Goal: Task Accomplishment & Management: Manage account settings

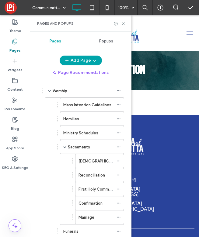
scroll to position [52, 0]
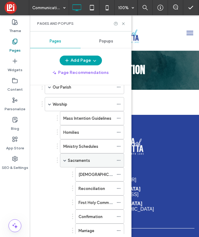
click at [64, 161] on span at bounding box center [64, 160] width 3 height 3
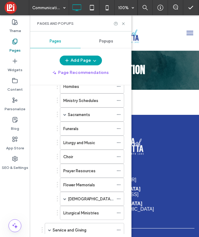
scroll to position [535, 0]
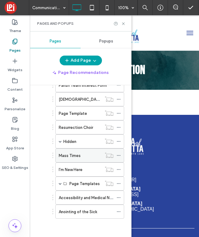
click at [92, 154] on div "Mass Times" at bounding box center [80, 155] width 43 height 6
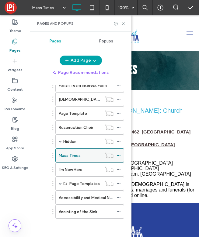
scroll to position [0, 0]
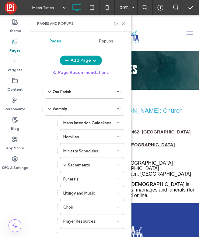
scroll to position [122, 0]
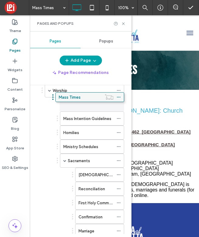
drag, startPoint x: 92, startPoint y: 154, endPoint x: 92, endPoint y: 95, distance: 59.1
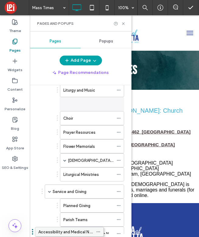
scroll to position [249, 0]
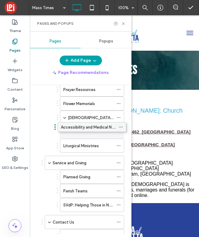
drag, startPoint x: 95, startPoint y: 200, endPoint x: 97, endPoint y: 129, distance: 71.4
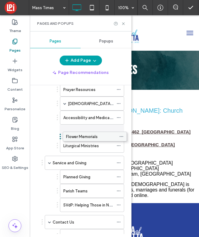
drag, startPoint x: 84, startPoint y: 104, endPoint x: 87, endPoint y: 133, distance: 28.8
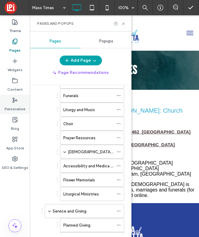
scroll to position [205, 0]
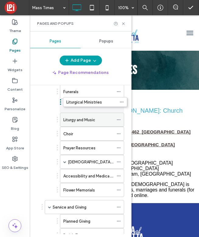
drag, startPoint x: 87, startPoint y: 189, endPoint x: 88, endPoint y: 101, distance: 88.7
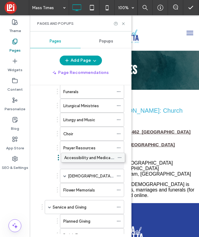
drag, startPoint x: 91, startPoint y: 173, endPoint x: 92, endPoint y: 154, distance: 19.2
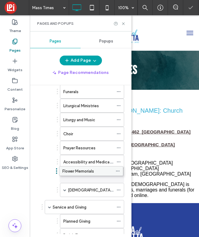
drag, startPoint x: 94, startPoint y: 187, endPoint x: 93, endPoint y: 167, distance: 19.8
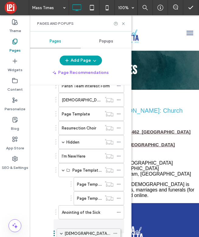
scroll to position [619, 0]
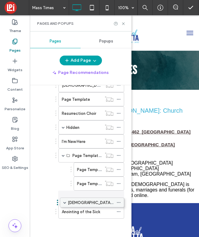
drag, startPoint x: 86, startPoint y: 155, endPoint x: 86, endPoint y: 202, distance: 46.9
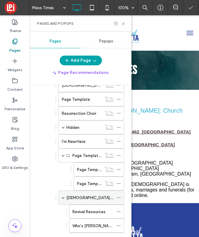
click at [64, 198] on span at bounding box center [63, 197] width 3 height 3
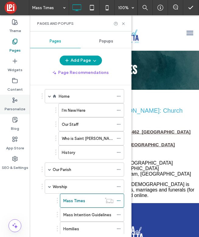
scroll to position [0, 0]
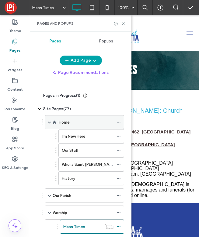
click at [50, 122] on span at bounding box center [49, 121] width 3 height 3
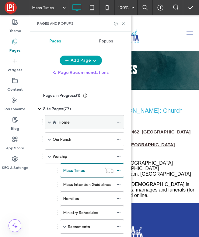
click at [50, 122] on span at bounding box center [49, 121] width 3 height 3
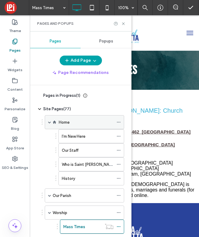
click at [50, 122] on span at bounding box center [49, 121] width 3 height 3
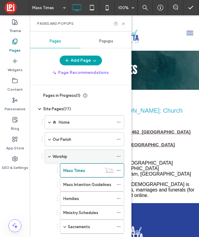
click at [49, 155] on span at bounding box center [49, 156] width 3 height 3
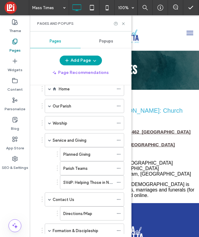
scroll to position [34, 0]
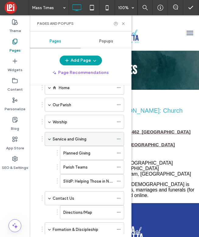
click at [50, 138] on span at bounding box center [49, 138] width 3 height 3
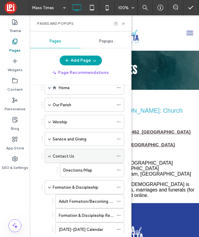
click at [51, 156] on span at bounding box center [49, 155] width 3 height 3
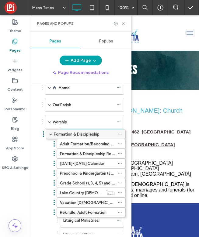
drag, startPoint x: 66, startPoint y: 171, endPoint x: 67, endPoint y: 135, distance: 36.3
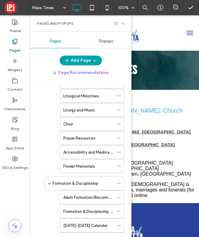
scroll to position [30, 0]
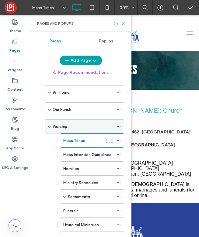
click at [50, 126] on span at bounding box center [49, 126] width 3 height 3
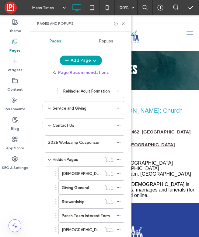
scroll to position [137, 0]
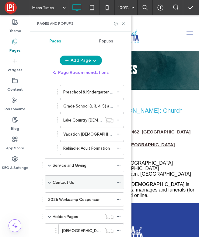
click at [50, 183] on span at bounding box center [49, 181] width 3 height 3
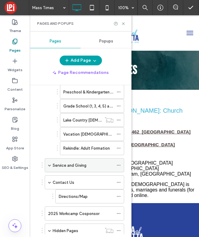
click at [49, 164] on span at bounding box center [49, 164] width 3 height 3
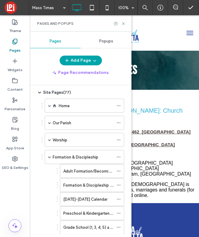
scroll to position [15, 0]
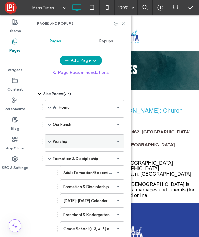
click at [49, 142] on span at bounding box center [49, 141] width 3 height 3
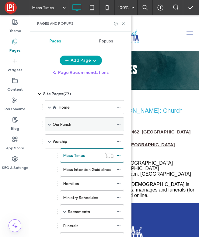
click at [48, 124] on span at bounding box center [49, 124] width 3 height 3
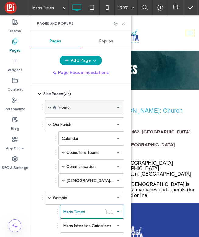
click at [48, 108] on div "Home" at bounding box center [85, 107] width 80 height 14
click at [50, 106] on span at bounding box center [49, 106] width 3 height 3
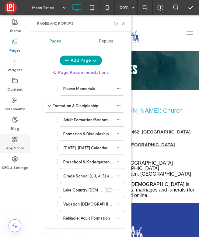
scroll to position [349, 0]
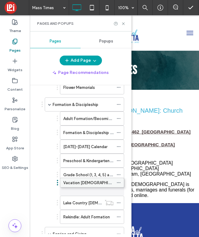
drag, startPoint x: 80, startPoint y: 202, endPoint x: 80, endPoint y: 181, distance: 21.0
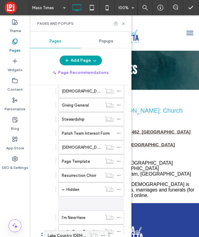
scroll to position [630, 0]
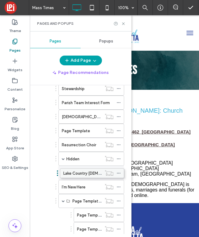
drag, startPoint x: 80, startPoint y: 200, endPoint x: 80, endPoint y: 170, distance: 30.5
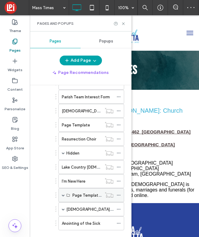
scroll to position [634, 0]
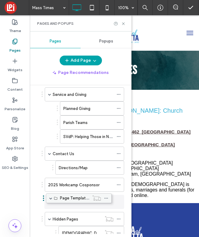
drag, startPoint x: 81, startPoint y: 196, endPoint x: 69, endPoint y: 197, distance: 12.5
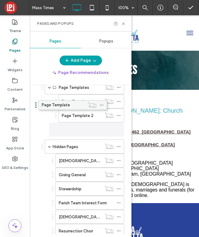
scroll to position [571, 0]
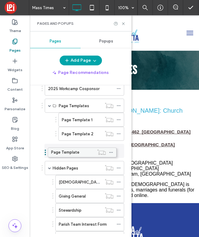
drag, startPoint x: 74, startPoint y: 180, endPoint x: 66, endPoint y: 151, distance: 29.7
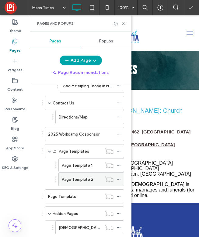
scroll to position [516, 0]
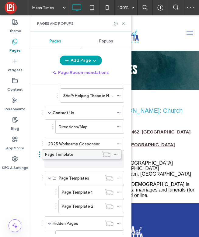
drag, startPoint x: 89, startPoint y: 202, endPoint x: 86, endPoint y: 153, distance: 49.5
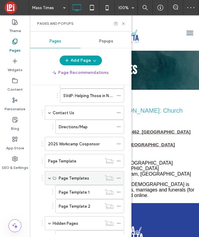
click at [49, 179] on span at bounding box center [49, 177] width 3 height 3
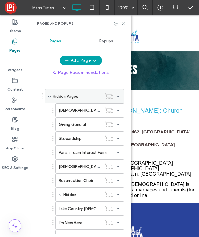
scroll to position [653, 0]
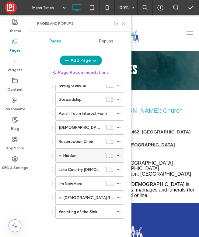
click at [62, 156] on span at bounding box center [60, 155] width 3 height 3
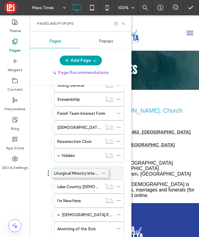
drag, startPoint x: 86, startPoint y: 169, endPoint x: 71, endPoint y: 172, distance: 15.5
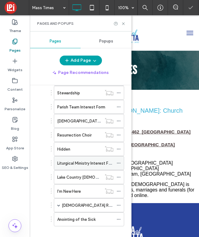
scroll to position [661, 0]
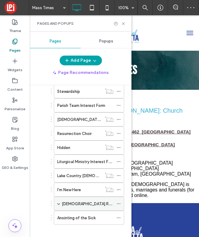
click at [62, 203] on label "Eucharistic Revival" at bounding box center [90, 203] width 57 height 11
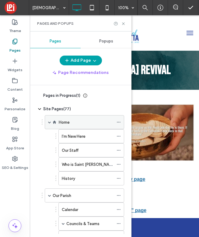
click at [49, 121] on span at bounding box center [49, 121] width 3 height 3
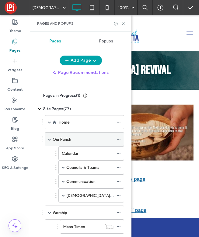
click at [48, 137] on span at bounding box center [49, 138] width 3 height 13
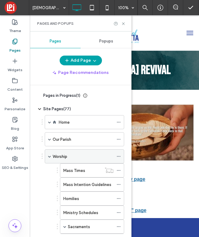
click at [51, 155] on span at bounding box center [49, 156] width 3 height 3
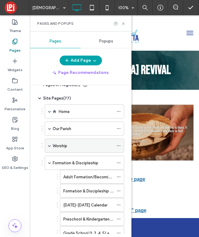
scroll to position [11, 0]
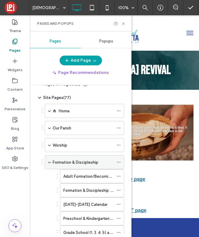
click at [49, 159] on span at bounding box center [49, 161] width 3 height 13
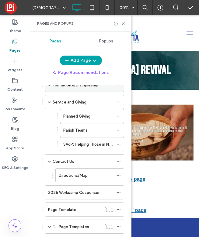
scroll to position [92, 0]
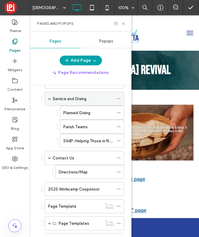
click at [48, 98] on span at bounding box center [49, 98] width 3 height 3
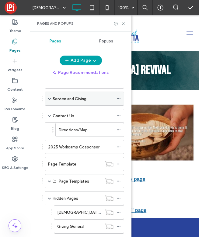
click at [119, 98] on icon at bounding box center [119, 98] width 4 height 4
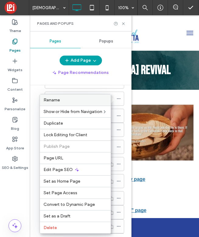
click at [77, 99] on label "Rename" at bounding box center [76, 99] width 64 height 5
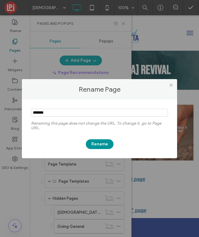
type input "*******"
click at [98, 148] on button "Rename" at bounding box center [100, 144] width 28 height 10
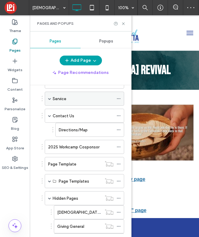
click at [52, 98] on div "Service" at bounding box center [85, 98] width 80 height 14
click at [48, 98] on span at bounding box center [49, 98] width 3 height 3
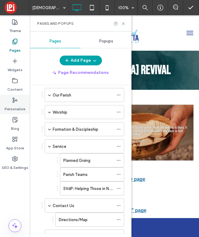
scroll to position [41, 0]
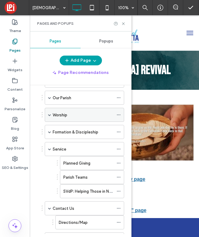
click at [48, 114] on span at bounding box center [49, 114] width 3 height 3
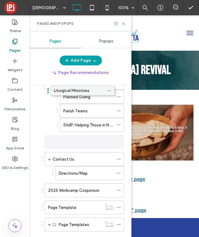
scroll to position [237, 0]
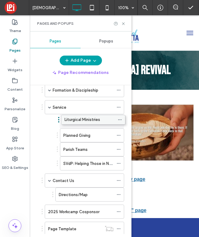
drag, startPoint x: 89, startPoint y: 139, endPoint x: 90, endPoint y: 119, distance: 19.8
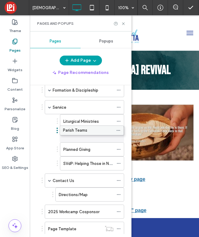
drag, startPoint x: 75, startPoint y: 146, endPoint x: 75, endPoint y: 126, distance: 20.1
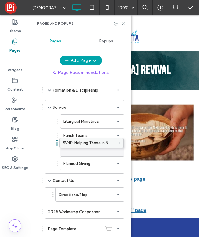
drag, startPoint x: 83, startPoint y: 162, endPoint x: 82, endPoint y: 141, distance: 21.3
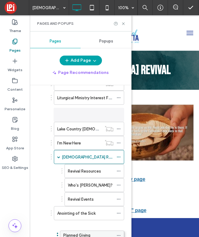
scroll to position [502, 0]
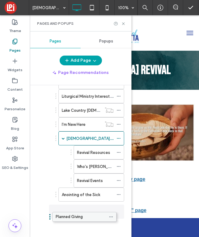
drag, startPoint x: 90, startPoint y: 168, endPoint x: 82, endPoint y: 216, distance: 48.5
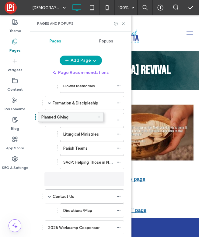
scroll to position [239, 0]
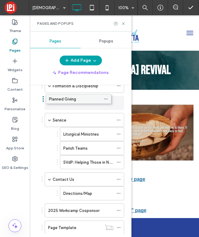
drag, startPoint x: 94, startPoint y: 209, endPoint x: 81, endPoint y: 95, distance: 114.1
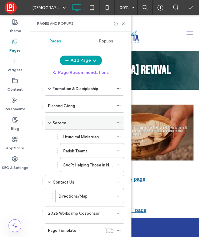
scroll to position [250, 0]
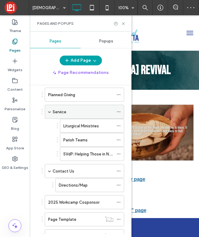
click at [49, 111] on span at bounding box center [49, 111] width 3 height 3
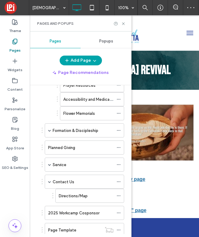
scroll to position [183, 0]
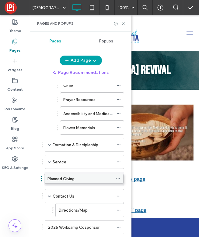
drag, startPoint x: 80, startPoint y: 162, endPoint x: 79, endPoint y: 181, distance: 18.9
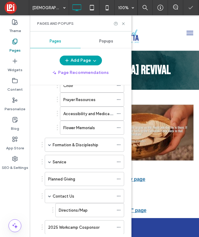
click at [61, 180] on label "Planned Giving" at bounding box center [61, 178] width 27 height 11
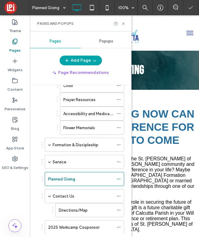
scroll to position [0, 0]
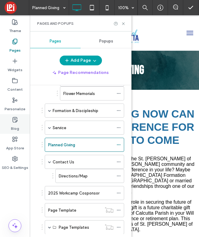
scroll to position [296, 0]
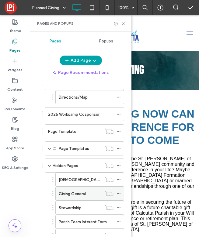
click at [78, 195] on label "Giving General" at bounding box center [72, 193] width 27 height 11
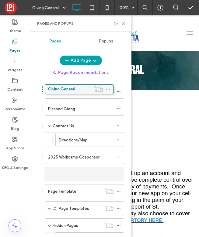
scroll to position [210, 0]
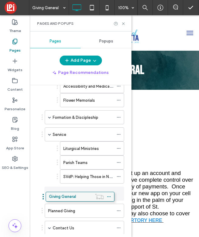
drag, startPoint x: 80, startPoint y: 163, endPoint x: 70, endPoint y: 195, distance: 34.0
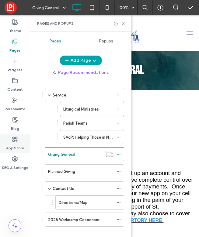
scroll to position [254, 0]
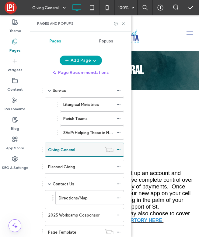
click at [118, 148] on icon at bounding box center [119, 149] width 4 height 4
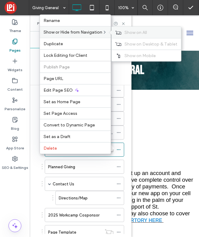
click at [135, 33] on span "Show on All" at bounding box center [136, 32] width 23 height 5
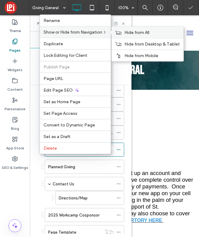
click at [130, 31] on span "Hide from All" at bounding box center [137, 32] width 25 height 5
click at [128, 32] on span "Show on All" at bounding box center [136, 32] width 23 height 5
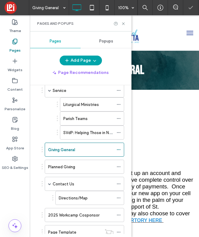
click at [127, 159] on div "Pages in Progress ( 1 ) New Page Site Pages ( 77 ) Home I'm New Here Our Staff …" at bounding box center [84, 159] width 95 height 148
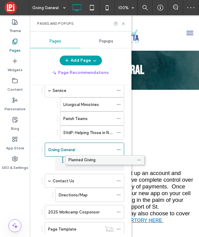
drag, startPoint x: 59, startPoint y: 166, endPoint x: 79, endPoint y: 165, distance: 20.2
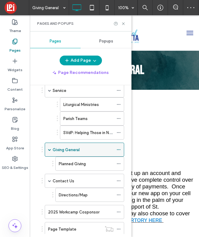
click at [49, 150] on span at bounding box center [49, 149] width 3 height 3
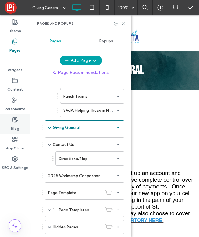
scroll to position [277, 0]
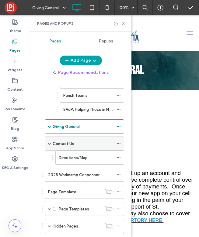
click at [51, 143] on span at bounding box center [49, 143] width 3 height 3
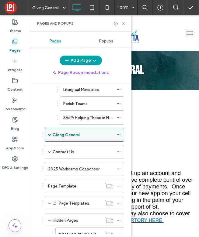
scroll to position [268, 0]
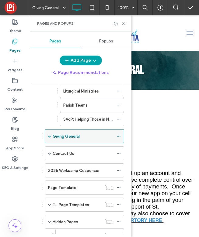
click at [49, 136] on span at bounding box center [49, 135] width 3 height 3
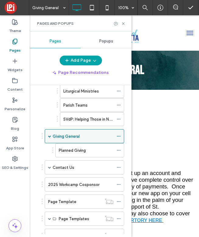
click at [49, 136] on span at bounding box center [49, 135] width 3 height 3
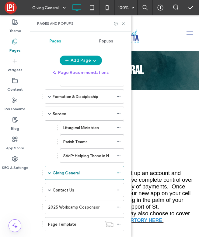
scroll to position [150, 0]
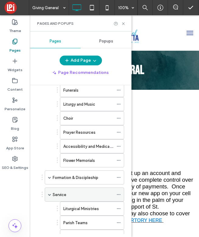
click at [48, 194] on div "Service" at bounding box center [85, 194] width 80 height 14
click at [49, 193] on span at bounding box center [49, 194] width 3 height 3
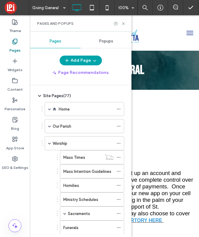
scroll to position [0, 0]
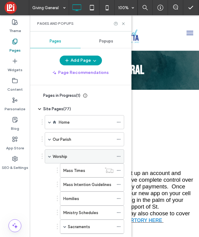
click at [50, 156] on span at bounding box center [49, 156] width 3 height 3
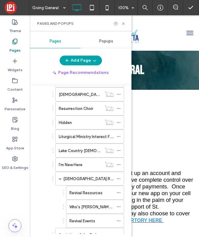
scroll to position [254, 0]
click at [60, 179] on span at bounding box center [60, 178] width 3 height 3
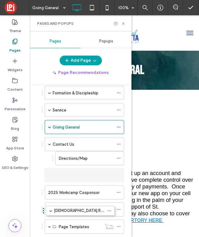
scroll to position [99, 0]
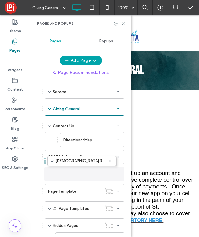
drag, startPoint x: 79, startPoint y: 198, endPoint x: 71, endPoint y: 179, distance: 20.5
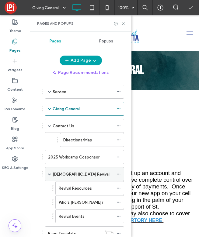
click at [50, 172] on span at bounding box center [49, 173] width 3 height 3
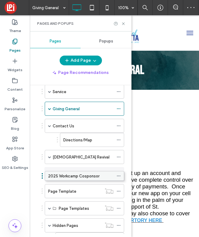
drag, startPoint x: 69, startPoint y: 156, endPoint x: 69, endPoint y: 176, distance: 19.8
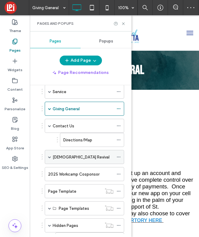
click at [48, 156] on div "Eucharistic Revival" at bounding box center [85, 157] width 80 height 14
click at [49, 156] on span at bounding box center [49, 156] width 3 height 3
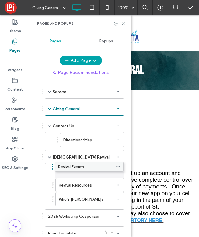
drag, startPoint x: 82, startPoint y: 197, endPoint x: 81, endPoint y: 164, distance: 33.2
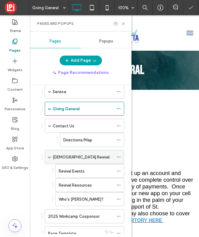
click at [51, 158] on span at bounding box center [49, 156] width 3 height 3
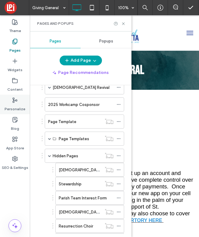
scroll to position [253, 0]
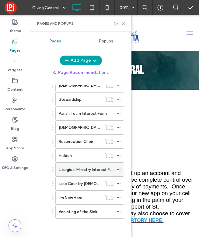
click at [83, 170] on label "Liturgical Ministry Interest Form" at bounding box center [88, 169] width 58 height 11
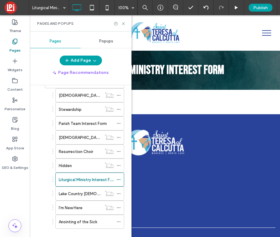
scroll to position [244, 0]
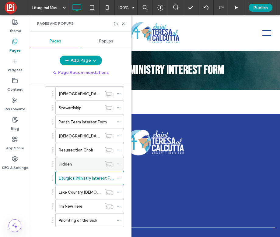
click at [73, 165] on div "Hidden" at bounding box center [80, 164] width 43 height 6
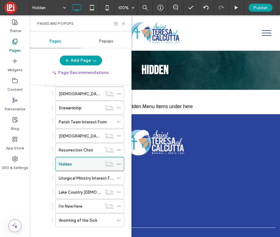
scroll to position [0, 0]
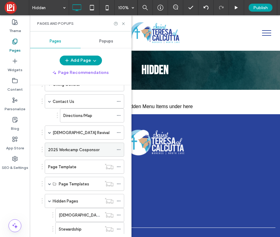
scroll to position [113, 0]
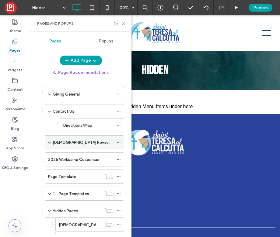
click at [49, 141] on span at bounding box center [49, 142] width 3 height 3
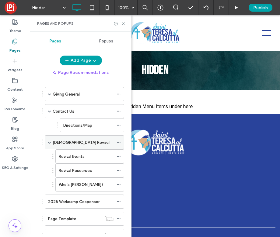
click at [49, 141] on span at bounding box center [49, 142] width 3 height 3
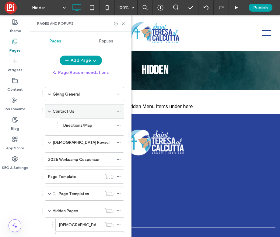
click at [48, 109] on span at bounding box center [49, 110] width 3 height 3
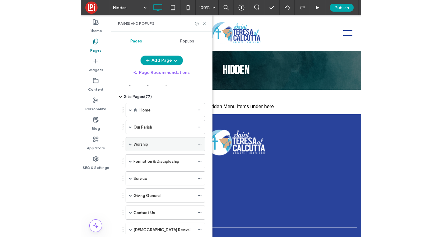
scroll to position [0, 0]
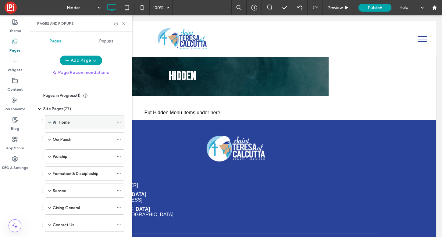
click at [63, 121] on label "Home" at bounding box center [64, 122] width 11 height 11
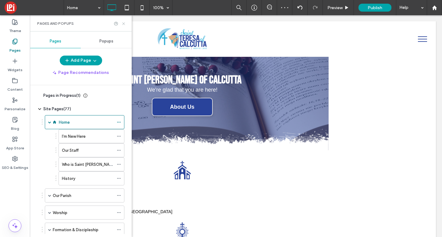
click at [123, 24] on use at bounding box center [123, 23] width 2 height 2
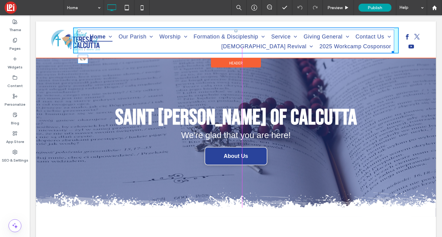
drag, startPoint x: 79, startPoint y: 41, endPoint x: 118, endPoint y: 44, distance: 39.7
click at [118, 44] on nav "Home I'm New Here Our Staff Who is Saint Teresa of Calcutta? History Our Parish…" at bounding box center [236, 42] width 316 height 24
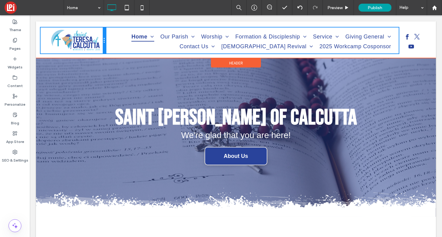
drag, startPoint x: 71, startPoint y: 40, endPoint x: 136, endPoint y: 59, distance: 67.6
click at [105, 42] on div at bounding box center [104, 40] width 3 height 26
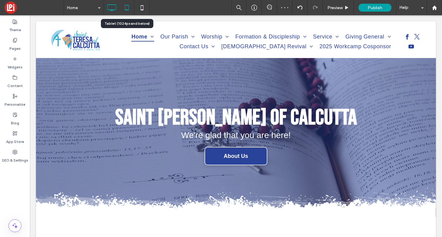
click at [130, 8] on icon at bounding box center [127, 8] width 12 height 12
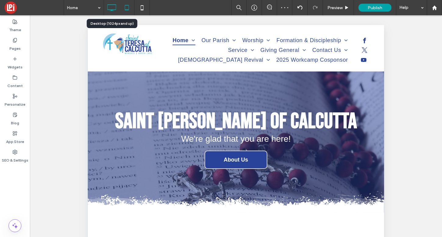
click at [110, 7] on icon at bounding box center [111, 8] width 12 height 12
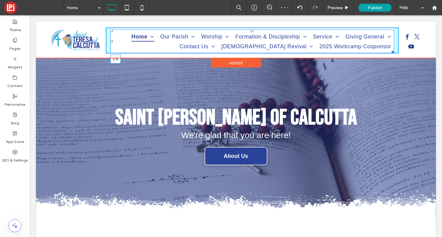
drag, startPoint x: 111, startPoint y: 41, endPoint x: 125, endPoint y: 37, distance: 14.8
click at [125, 37] on nav "Home I'm New Here Our Staff Who is Saint Teresa of Calcutta? History Our Parish…" at bounding box center [252, 42] width 284 height 24
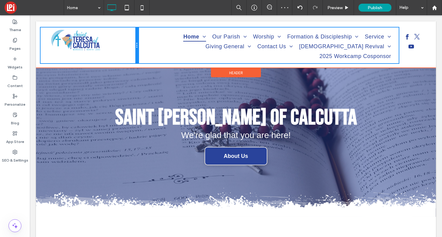
drag, startPoint x: 105, startPoint y: 40, endPoint x: 141, endPoint y: 39, distance: 36.9
click at [141, 39] on div "Click To Paste Home I'm New Here Our Staff Who is Saint Teresa of Calcutta? His…" at bounding box center [236, 45] width 391 height 36
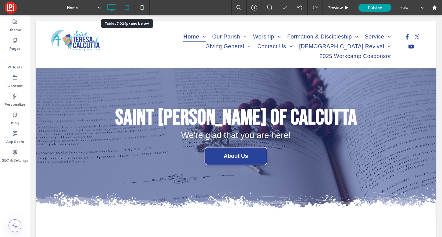
click at [127, 8] on icon at bounding box center [127, 8] width 12 height 12
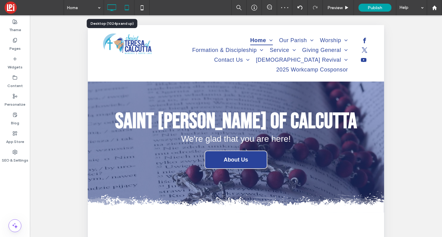
click at [110, 8] on icon at bounding box center [111, 8] width 12 height 12
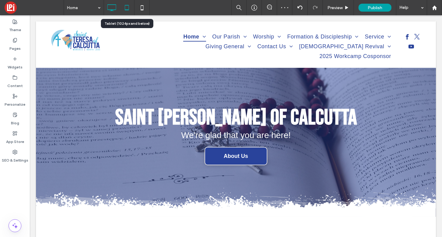
click at [128, 8] on use at bounding box center [127, 7] width 4 height 5
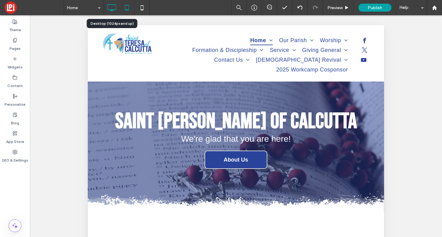
click at [113, 8] on icon at bounding box center [111, 8] width 12 height 12
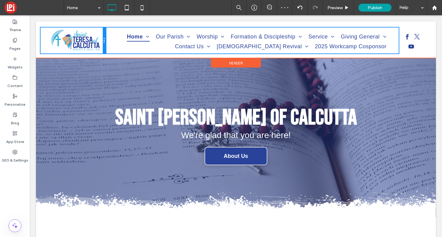
drag, startPoint x: 137, startPoint y: 42, endPoint x: 110, endPoint y: 42, distance: 27.1
click at [110, 42] on div "Click To Paste Home I'm New Here Our Staff Who is Saint Teresa of Calcutta? His…" at bounding box center [236, 40] width 391 height 26
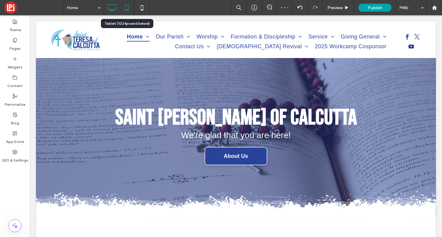
click at [126, 9] on icon at bounding box center [127, 8] width 12 height 12
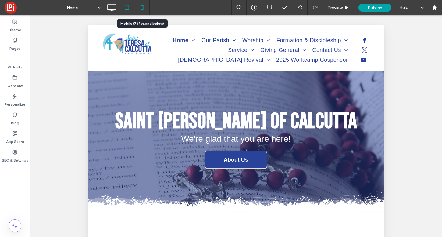
click at [147, 9] on icon at bounding box center [142, 8] width 12 height 12
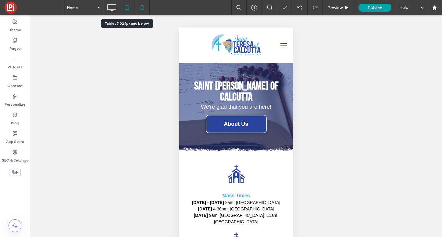
click at [127, 10] on use at bounding box center [127, 7] width 4 height 5
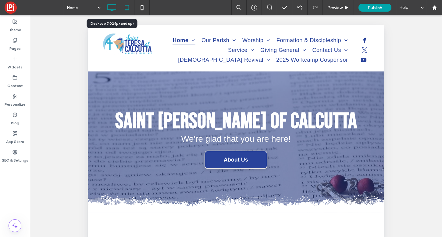
click at [108, 5] on icon at bounding box center [111, 8] width 12 height 12
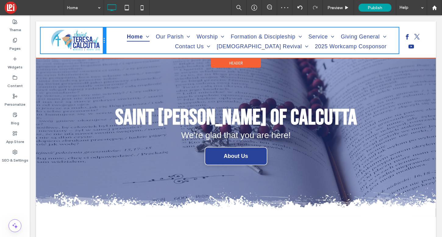
drag, startPoint x: 105, startPoint y: 40, endPoint x: 109, endPoint y: 41, distance: 4.6
click at [109, 41] on div "Click To Paste Home I'm New Here Our Staff Who is Saint Teresa of Calcutta? His…" at bounding box center [236, 40] width 391 height 26
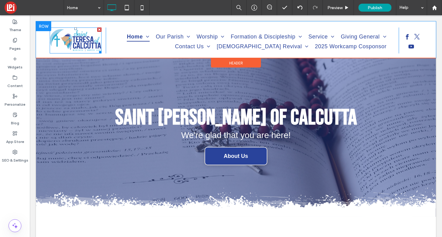
click at [67, 40] on img at bounding box center [75, 40] width 55 height 27
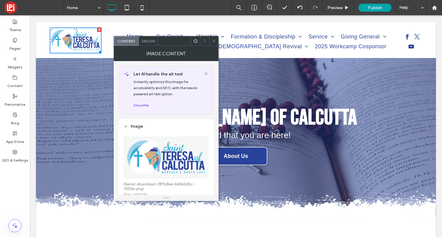
click at [149, 41] on span "Design" at bounding box center [148, 41] width 13 height 5
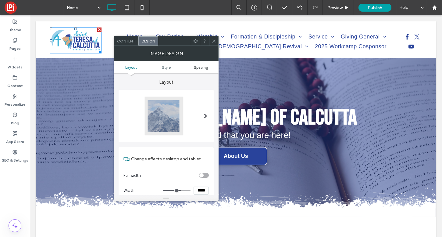
click at [200, 67] on span "Spacing" at bounding box center [201, 67] width 14 height 5
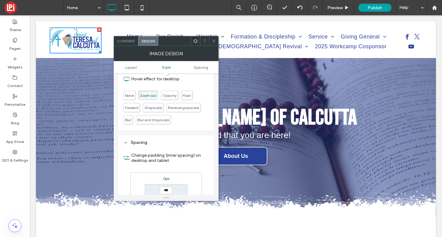
scroll to position [288, 0]
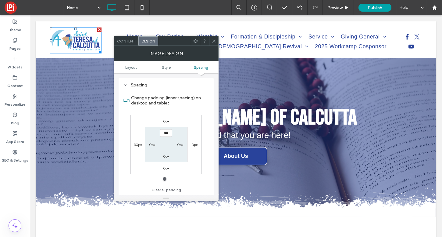
click at [135, 144] on label "30px" at bounding box center [138, 144] width 8 height 5
type input "**"
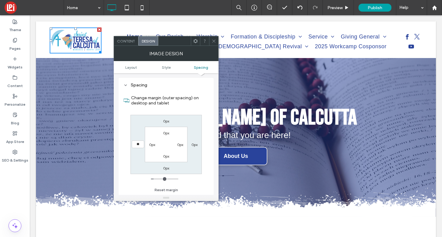
type input "**"
type input "****"
click at [215, 41] on icon at bounding box center [214, 41] width 5 height 5
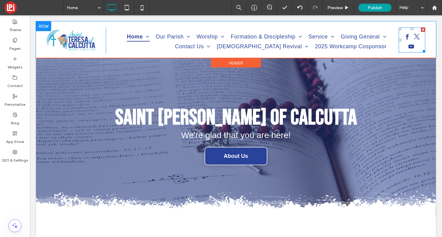
click at [421, 40] on span "twitter" at bounding box center [416, 37] width 9 height 9
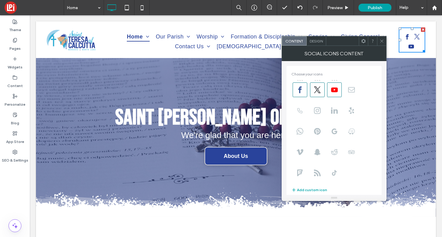
click at [320, 42] on span "Design" at bounding box center [316, 41] width 13 height 5
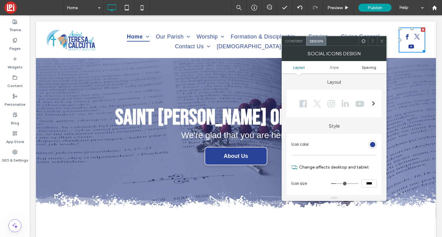
click at [373, 67] on span "Spacing" at bounding box center [369, 67] width 14 height 5
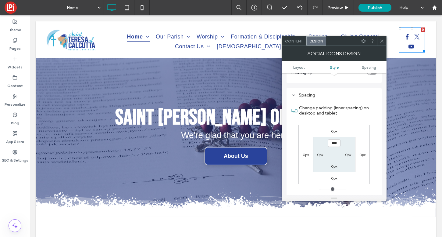
scroll to position [229, 0]
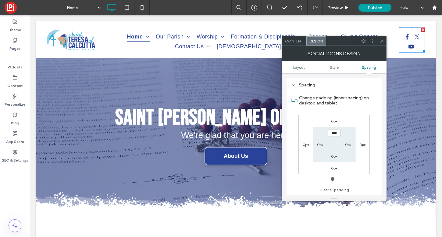
click at [348, 144] on label "0px" at bounding box center [348, 144] width 6 height 5
type input "*"
click at [364, 145] on label "0px" at bounding box center [362, 144] width 6 height 5
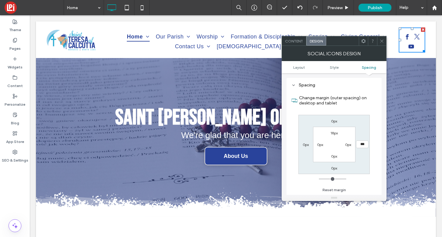
click at [382, 41] on use at bounding box center [381, 40] width 3 height 3
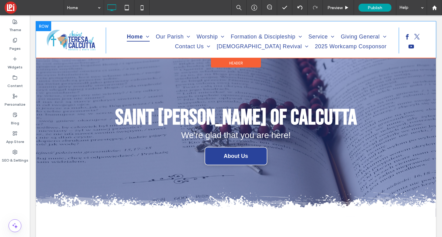
click at [428, 46] on div "Click To Paste" at bounding box center [415, 40] width 33 height 26
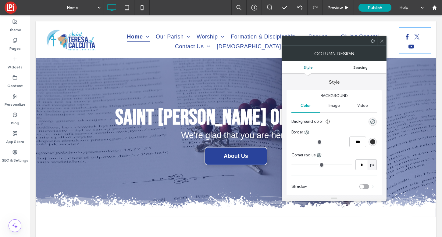
click at [364, 67] on span "Spacing" at bounding box center [360, 67] width 14 height 5
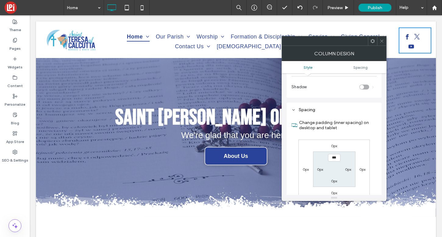
scroll to position [124, 0]
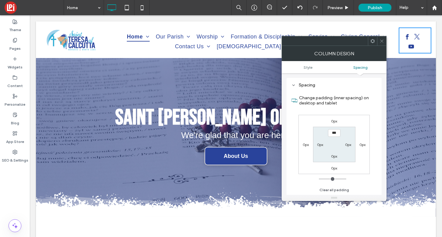
click at [348, 144] on label "0px" at bounding box center [348, 144] width 6 height 5
type input "**"
type input "*"
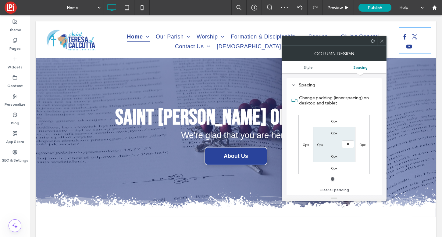
type input "*"
type input "***"
click at [382, 40] on use at bounding box center [381, 40] width 3 height 3
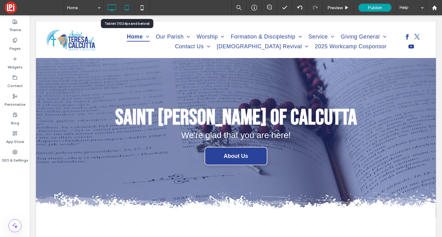
click at [128, 9] on icon at bounding box center [127, 8] width 12 height 12
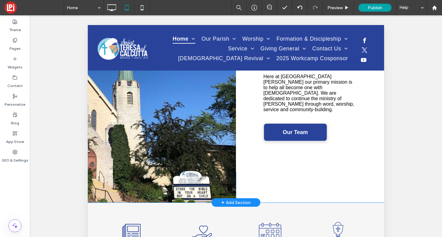
scroll to position [188, 0]
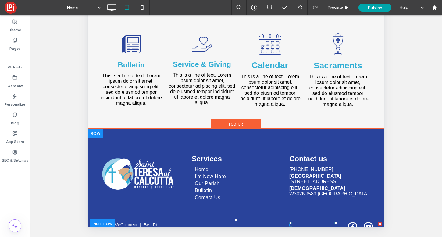
click at [352, 222] on span "facebook" at bounding box center [352, 226] width 9 height 9
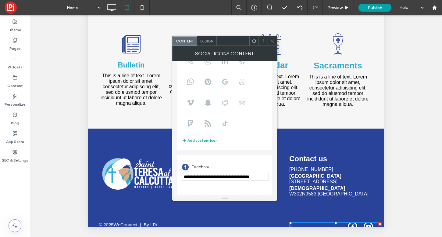
scroll to position [75, 0]
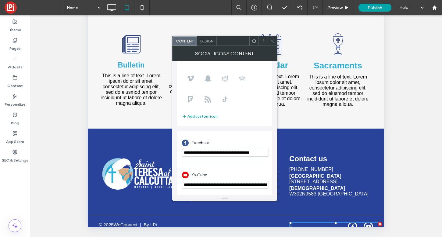
click at [272, 39] on icon at bounding box center [272, 41] width 5 height 5
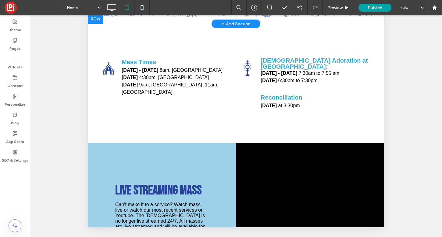
scroll to position [0, 0]
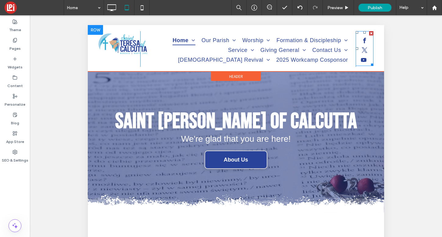
click at [369, 59] on div at bounding box center [365, 51] width 18 height 29
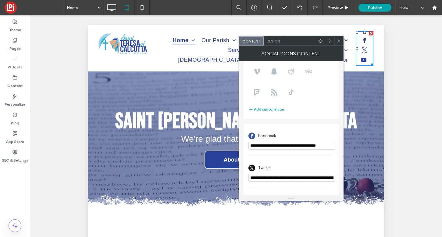
scroll to position [107, 0]
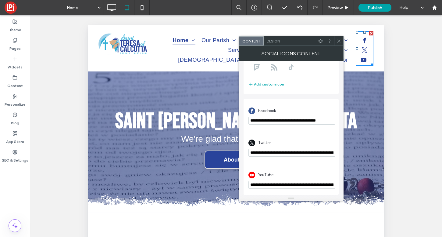
click at [288, 153] on input "**********" at bounding box center [291, 152] width 87 height 8
click at [337, 41] on icon at bounding box center [339, 41] width 5 height 5
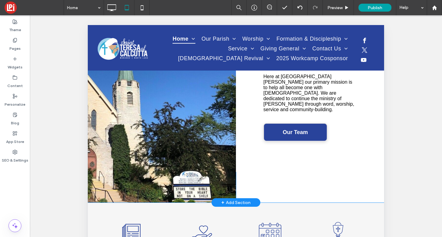
scroll to position [188, 0]
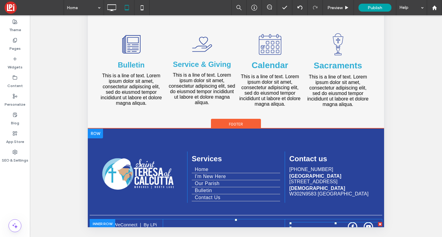
click at [351, 222] on span "facebook" at bounding box center [352, 226] width 9 height 9
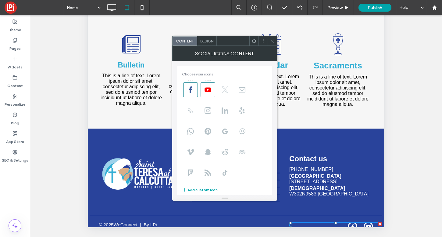
click at [225, 90] on icon at bounding box center [225, 89] width 7 height 7
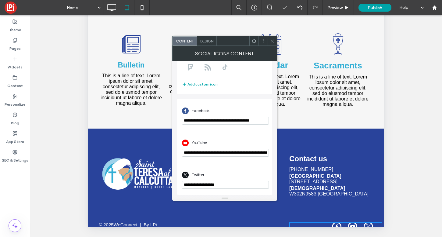
click at [223, 183] on input "**********" at bounding box center [225, 184] width 87 height 8
paste input "**********"
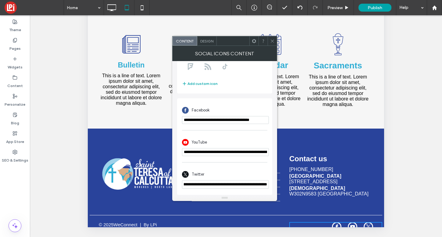
type input "**********"
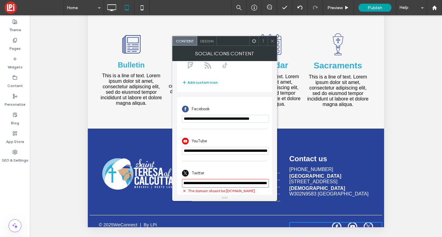
scroll to position [0, 0]
click at [239, 152] on input "**********" at bounding box center [225, 151] width 87 height 8
click at [271, 44] on span at bounding box center [272, 40] width 5 height 9
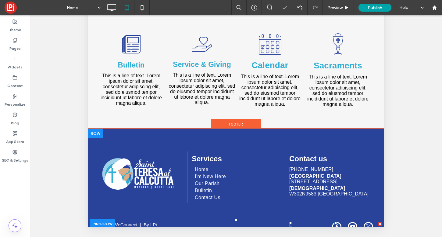
click at [353, 222] on span "youtube" at bounding box center [352, 226] width 9 height 9
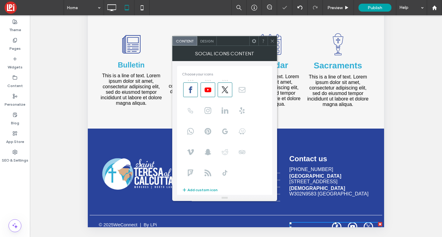
scroll to position [107, 0]
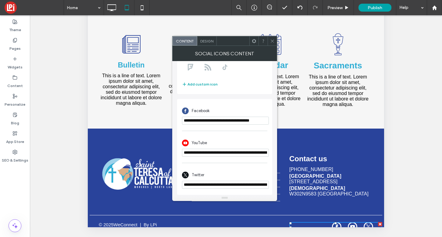
click at [273, 41] on icon at bounding box center [272, 41] width 5 height 5
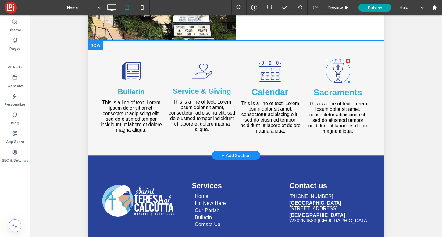
scroll to position [0, 0]
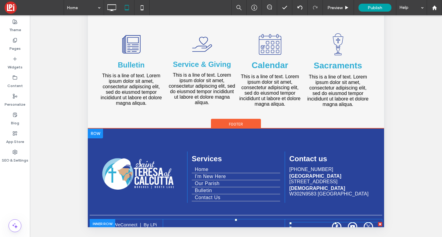
click at [351, 222] on span "youtube" at bounding box center [352, 226] width 9 height 9
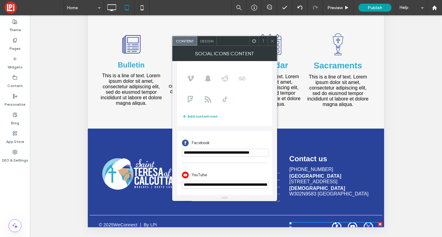
scroll to position [107, 0]
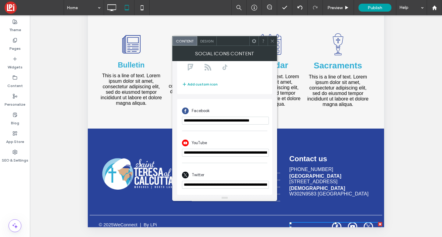
click at [275, 43] on div at bounding box center [272, 40] width 9 height 9
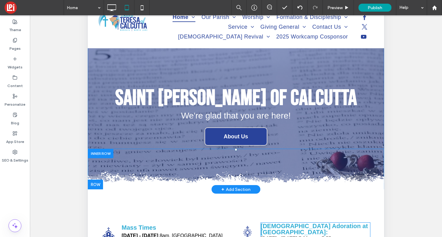
scroll to position [0, 0]
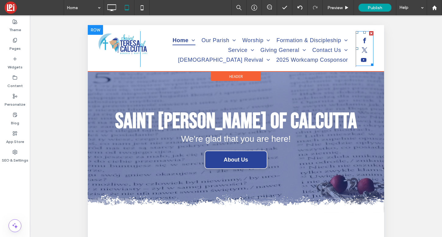
click at [371, 32] on div at bounding box center [371, 33] width 4 height 4
click at [377, 33] on div at bounding box center [377, 33] width 4 height 4
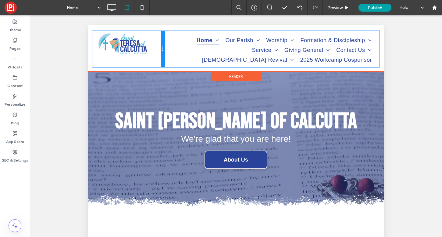
drag, startPoint x: 236, startPoint y: 63, endPoint x: 249, endPoint y: 72, distance: 16.5
click at [165, 59] on div "Click To Paste Home I'm New Here Our Staff Who is Saint Teresa of Calcutta? His…" at bounding box center [235, 49] width 287 height 36
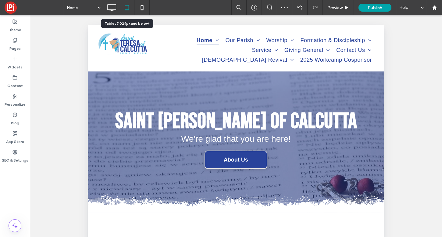
click at [130, 10] on icon at bounding box center [127, 8] width 12 height 12
click at [111, 7] on icon at bounding box center [111, 8] width 12 height 12
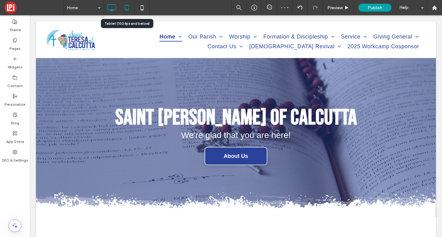
click at [126, 9] on icon at bounding box center [127, 8] width 12 height 12
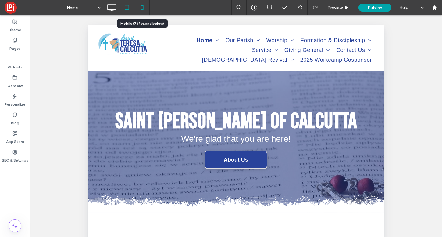
click at [148, 9] on div at bounding box center [141, 8] width 15 height 12
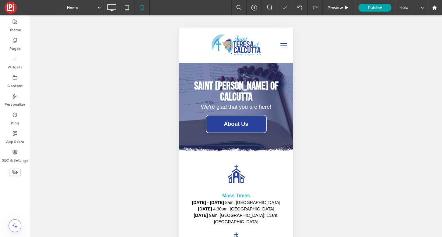
click at [284, 46] on button "menu" at bounding box center [283, 45] width 12 height 12
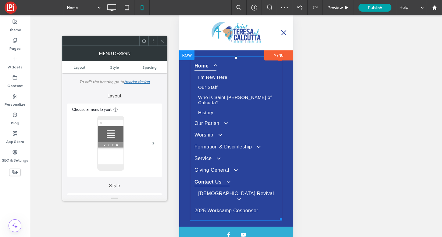
scroll to position [16, 0]
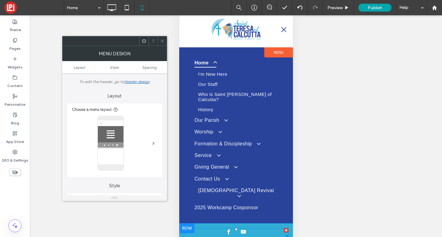
click at [245, 228] on span "youtube" at bounding box center [243, 232] width 8 height 8
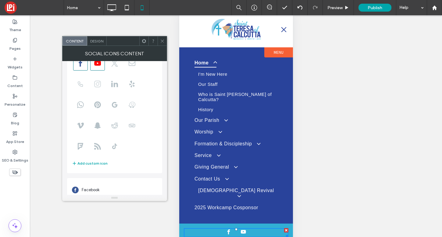
scroll to position [0, 0]
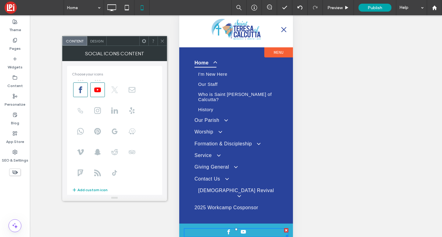
click at [116, 87] on use at bounding box center [115, 89] width 7 height 7
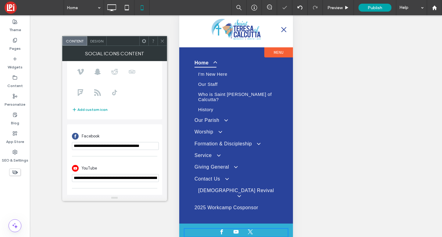
scroll to position [107, 0]
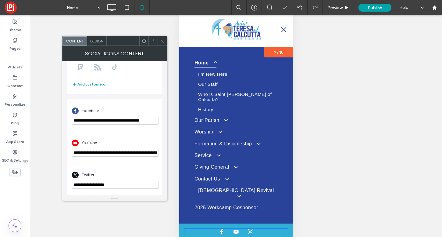
click at [95, 185] on input "**********" at bounding box center [115, 184] width 87 height 8
paste input "**********"
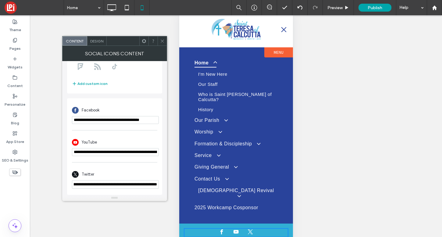
type input "**********"
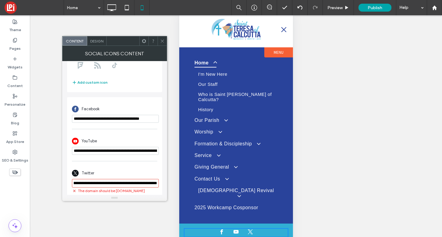
scroll to position [0, 0]
click at [106, 151] on input "**********" at bounding box center [115, 151] width 87 height 8
click at [162, 39] on icon at bounding box center [162, 41] width 5 height 5
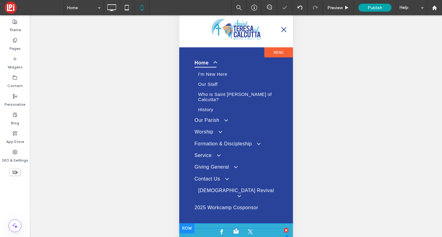
click at [222, 228] on span "facebook" at bounding box center [222, 232] width 8 height 8
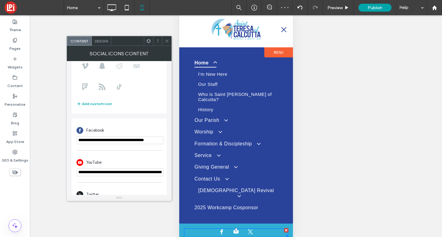
scroll to position [107, 0]
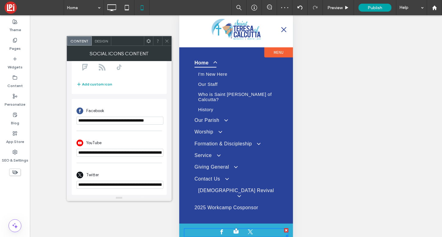
click at [165, 40] on icon at bounding box center [167, 41] width 5 height 5
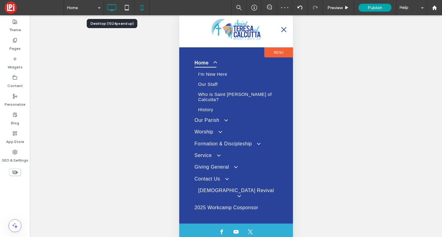
click at [111, 9] on icon at bounding box center [111, 8] width 12 height 12
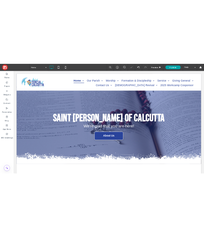
scroll to position [0, 0]
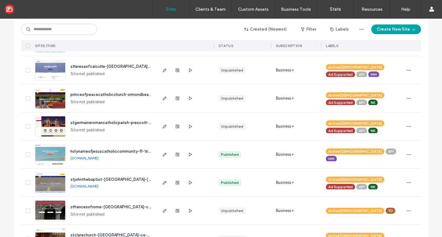
scroll to position [604, 0]
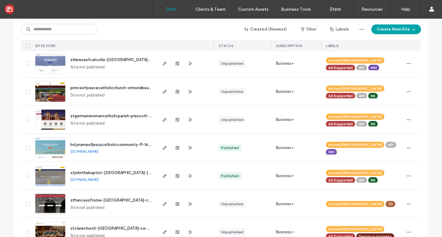
click at [80, 145] on span "holynameofjesuscatholiccommunity-fl-16-0406" at bounding box center [115, 144] width 90 height 5
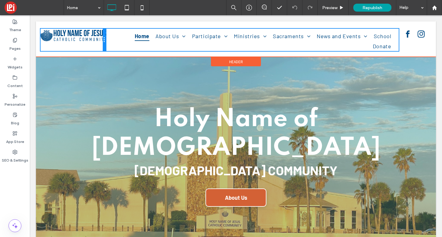
drag, startPoint x: 137, startPoint y: 40, endPoint x: 115, endPoint y: 41, distance: 22.0
click at [115, 41] on div "Click To Paste Home About Us Contact Us Our Staff Parish History I'm New Here P…" at bounding box center [236, 40] width 391 height 22
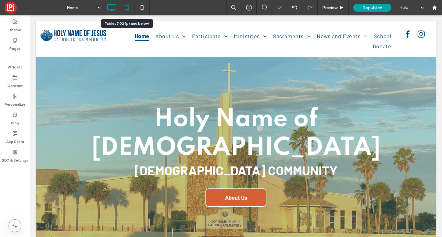
click at [127, 9] on use at bounding box center [127, 7] width 4 height 5
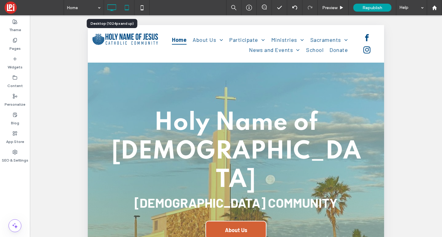
click at [113, 7] on icon at bounding box center [111, 8] width 12 height 12
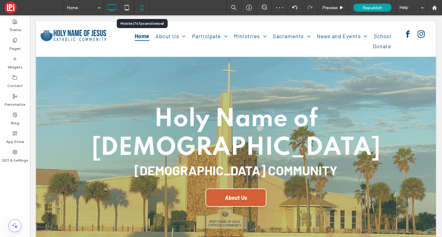
click at [143, 6] on icon at bounding box center [142, 8] width 12 height 12
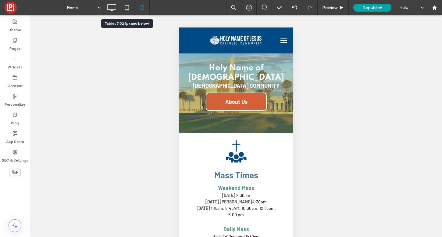
click at [124, 6] on icon at bounding box center [127, 8] width 12 height 12
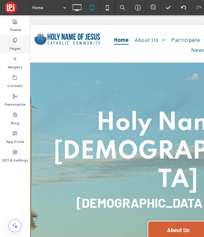
click at [16, 41] on use at bounding box center [14, 40] width 3 height 4
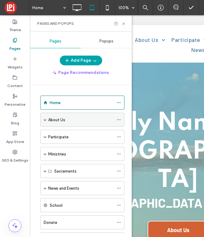
click at [45, 120] on span at bounding box center [45, 119] width 3 height 3
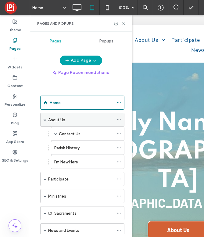
click at [44, 120] on span at bounding box center [45, 119] width 3 height 3
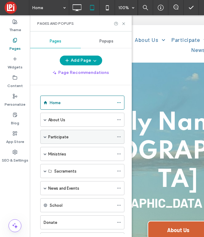
click at [45, 137] on span at bounding box center [45, 136] width 3 height 3
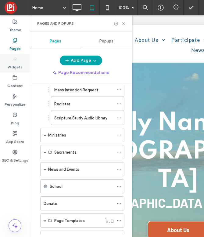
scroll to position [135, 0]
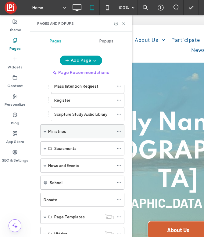
click at [45, 131] on span at bounding box center [45, 131] width 3 height 3
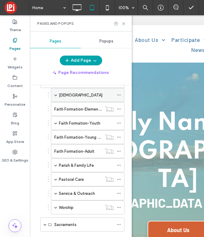
scroll to position [283, 0]
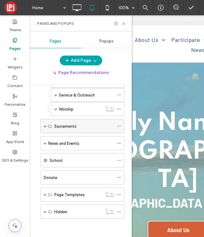
click at [43, 125] on div "Sacraments" at bounding box center [82, 126] width 84 height 14
click at [45, 126] on span at bounding box center [45, 125] width 3 height 3
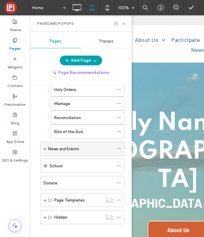
scroll to position [381, 0]
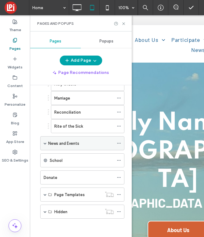
click at [46, 143] on span at bounding box center [45, 142] width 3 height 3
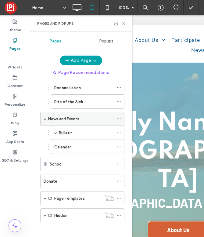
scroll to position [409, 0]
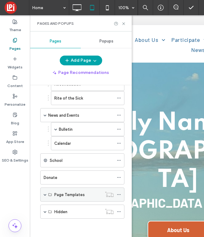
click at [45, 194] on span at bounding box center [45, 194] width 3 height 3
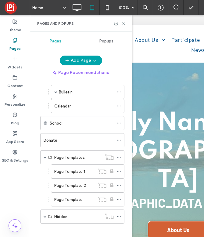
scroll to position [451, 0]
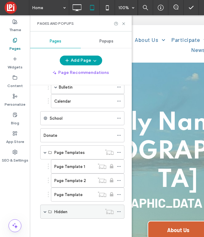
click at [44, 209] on span at bounding box center [45, 211] width 3 height 13
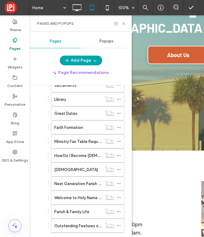
scroll to position [760, 0]
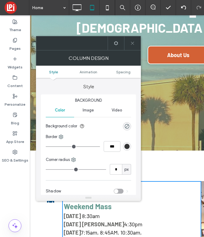
click at [134, 45] on icon at bounding box center [132, 43] width 5 height 5
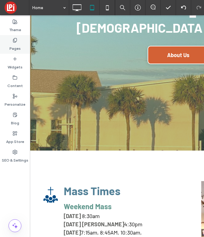
click at [16, 42] on icon at bounding box center [14, 40] width 5 height 5
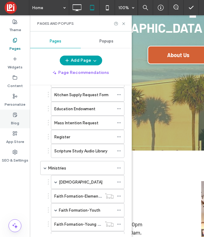
scroll to position [0, 0]
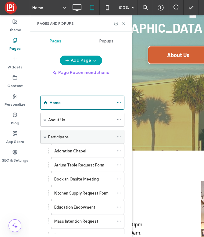
click at [46, 136] on span at bounding box center [45, 136] width 3 height 3
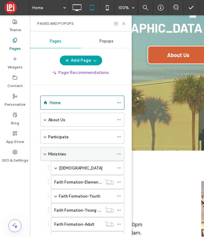
click at [46, 152] on span at bounding box center [45, 153] width 3 height 3
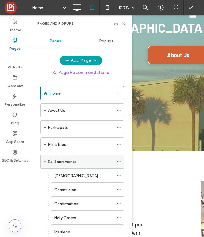
click at [45, 161] on span at bounding box center [45, 161] width 3 height 3
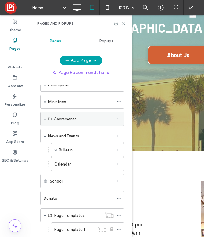
scroll to position [60, 0]
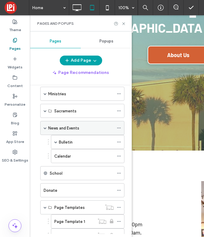
click at [44, 126] on span at bounding box center [45, 127] width 3 height 3
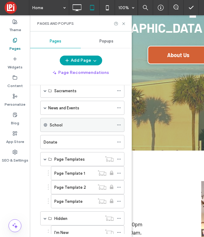
scroll to position [95, 0]
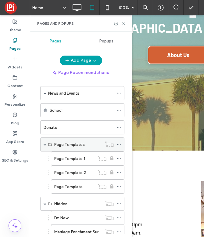
click at [44, 144] on span at bounding box center [45, 144] width 3 height 3
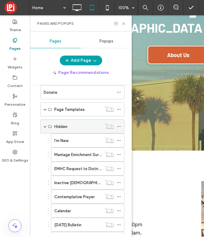
click at [45, 127] on span at bounding box center [45, 126] width 3 height 3
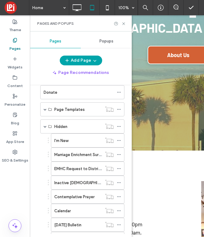
scroll to position [45, 0]
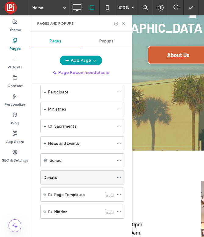
click at [120, 177] on use at bounding box center [118, 177] width 3 height 1
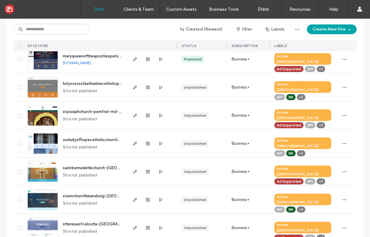
scroll to position [436, 0]
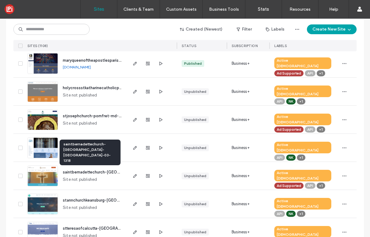
click at [86, 171] on span "saintbernadettechurch-[GEOGRAPHIC_DATA]-[GEOGRAPHIC_DATA]-03-1318" at bounding box center [135, 171] width 144 height 5
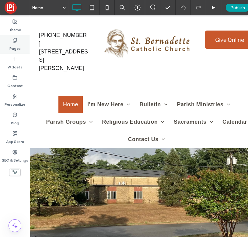
click at [13, 38] on icon at bounding box center [14, 40] width 5 height 5
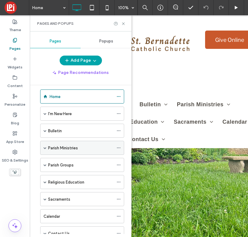
scroll to position [12, 0]
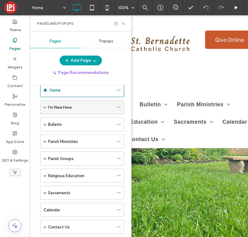
click at [44, 105] on span at bounding box center [45, 106] width 3 height 3
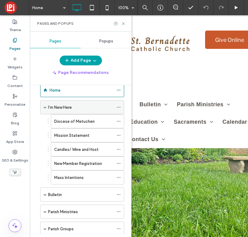
click at [44, 105] on span at bounding box center [45, 106] width 3 height 3
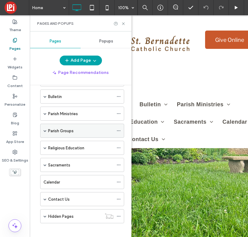
scroll to position [45, 0]
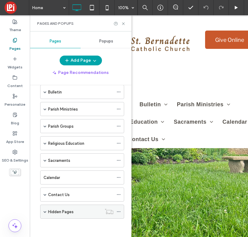
click at [44, 210] on span at bounding box center [45, 211] width 3 height 3
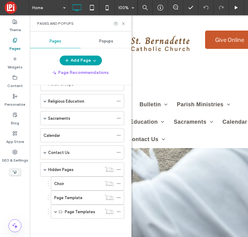
scroll to position [0, 0]
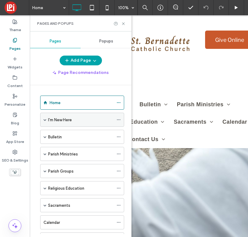
click at [45, 121] on span at bounding box center [45, 119] width 3 height 13
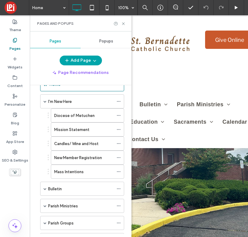
scroll to position [37, 0]
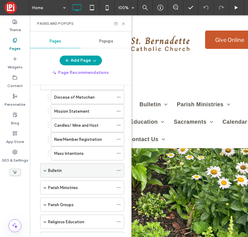
click at [44, 169] on span at bounding box center [45, 170] width 3 height 3
click at [45, 169] on span at bounding box center [45, 170] width 3 height 3
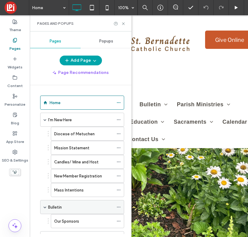
scroll to position [116, 0]
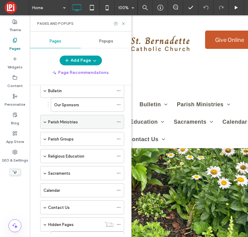
click at [44, 121] on span at bounding box center [45, 121] width 3 height 3
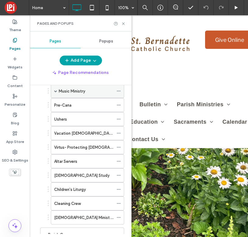
scroll to position [216, 0]
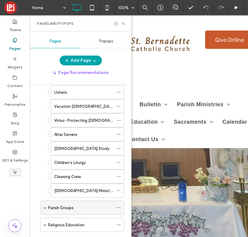
click at [45, 206] on span at bounding box center [45, 207] width 3 height 3
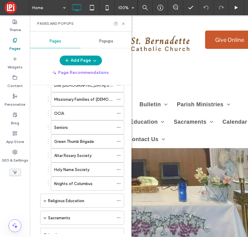
scroll to position [439, 0]
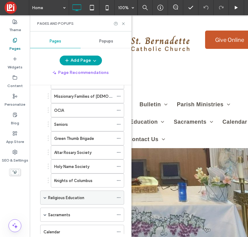
click at [44, 196] on span at bounding box center [45, 197] width 3 height 3
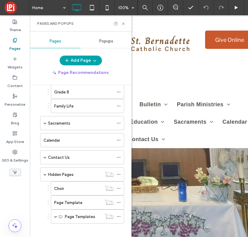
scroll to position [676, 0]
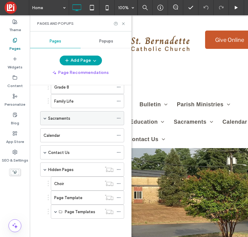
click at [46, 117] on span at bounding box center [45, 117] width 3 height 3
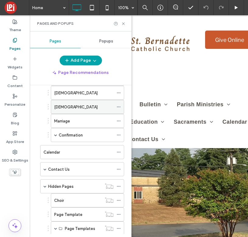
scroll to position [746, 0]
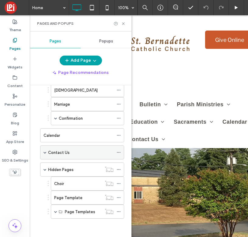
click at [46, 152] on span at bounding box center [45, 152] width 3 height 3
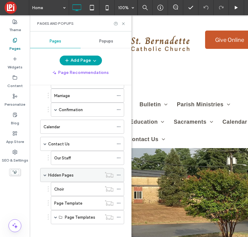
scroll to position [760, 0]
